Goal: Find specific page/section: Find specific page/section

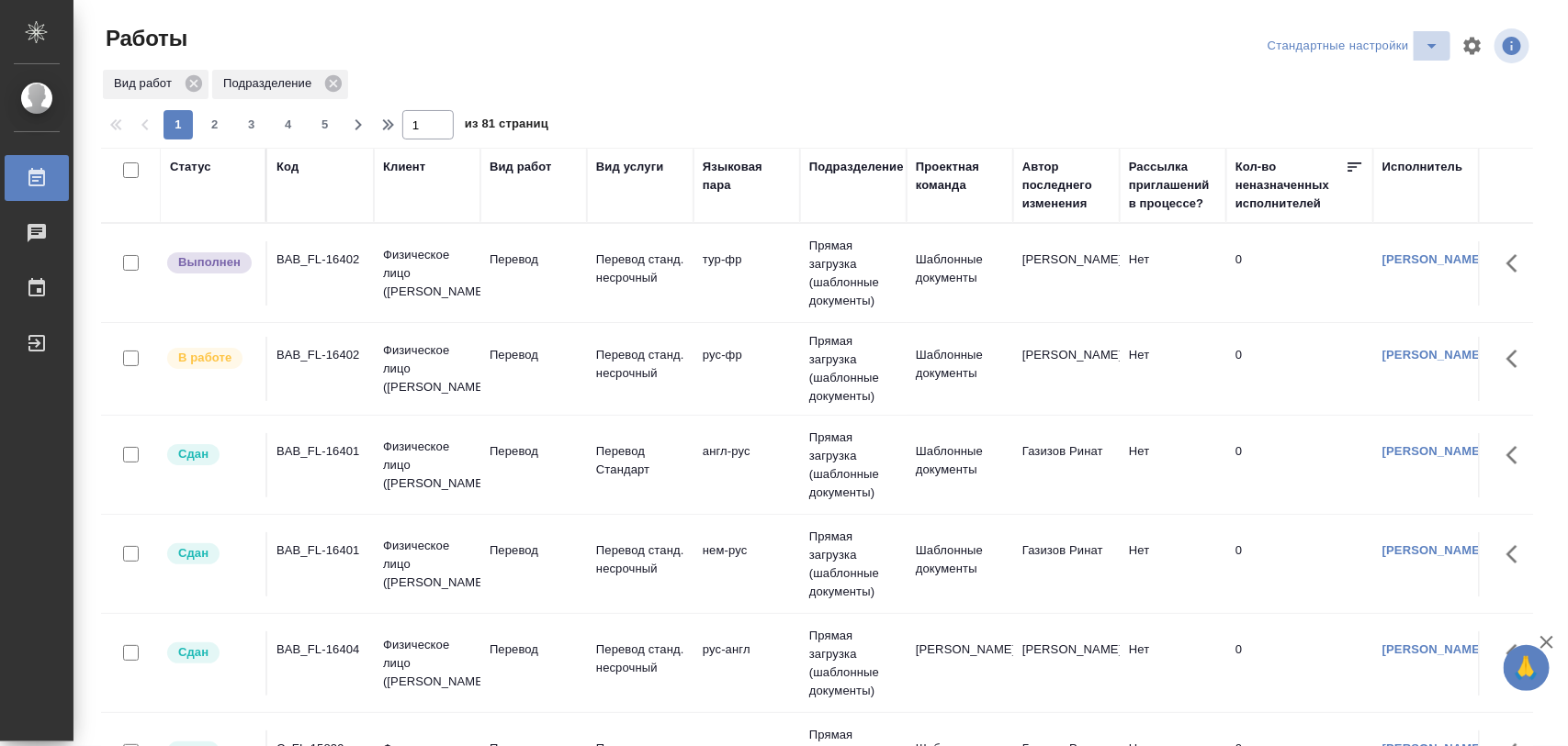
click at [1421, 47] on icon "split button" at bounding box center [1432, 46] width 22 height 22
click at [1365, 79] on li "Meine Bestellungen" at bounding box center [1340, 83] width 188 height 30
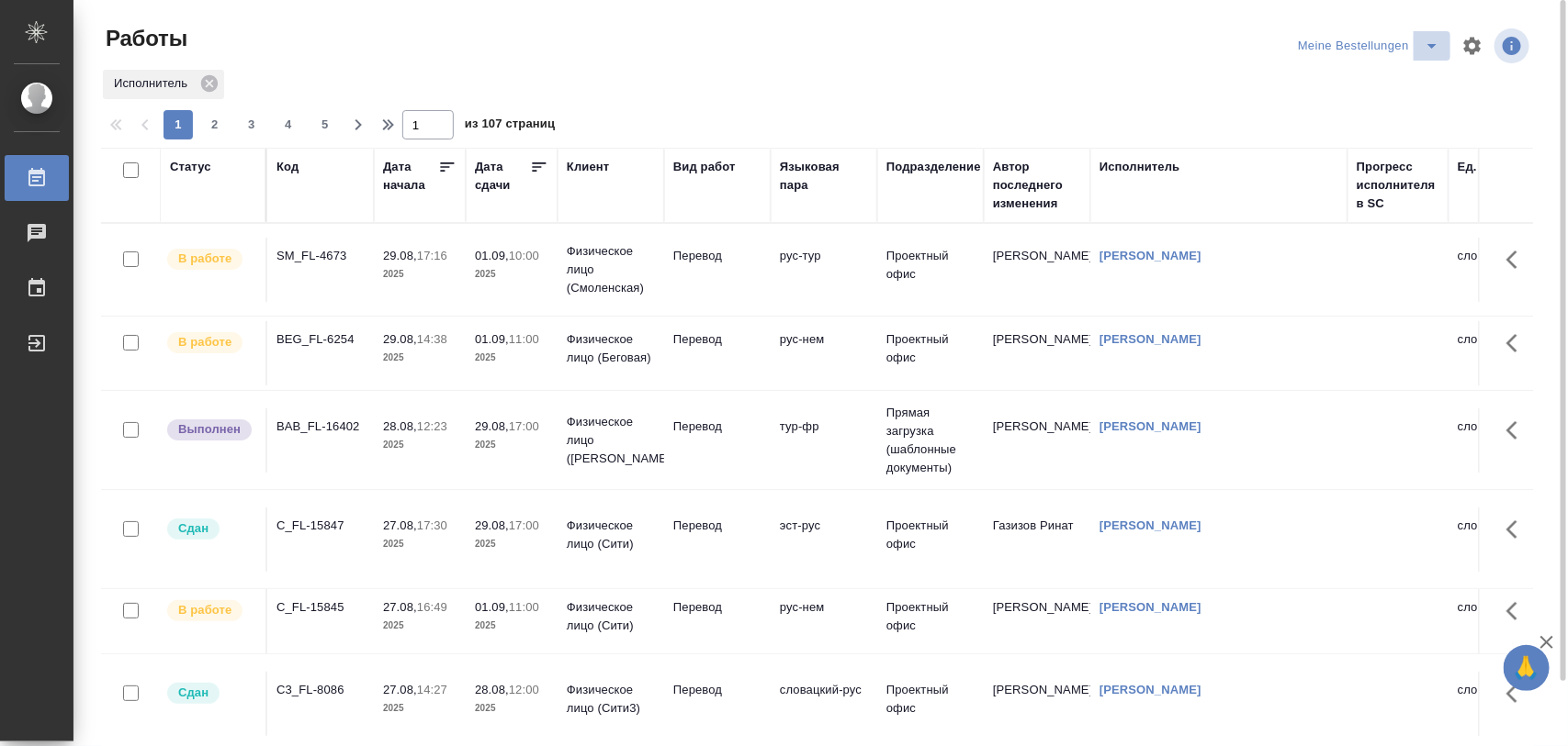
click at [1429, 57] on button "split button" at bounding box center [1432, 46] width 37 height 30
click at [1398, 76] on li "Стандартные настройки" at bounding box center [1372, 83] width 177 height 30
